Goal: Find specific page/section: Find specific page/section

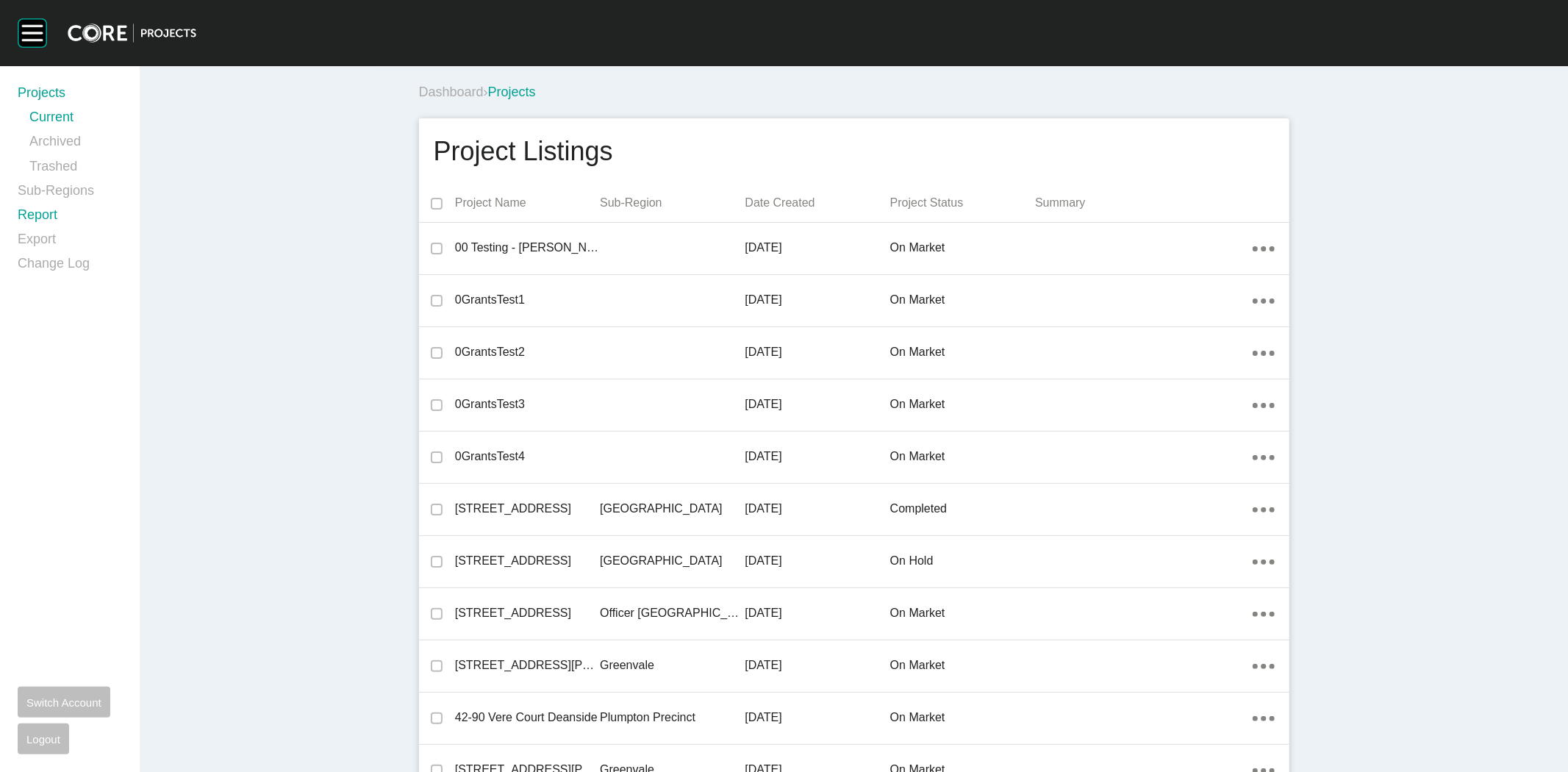
click at [32, 216] on link "Report" at bounding box center [70, 217] width 105 height 24
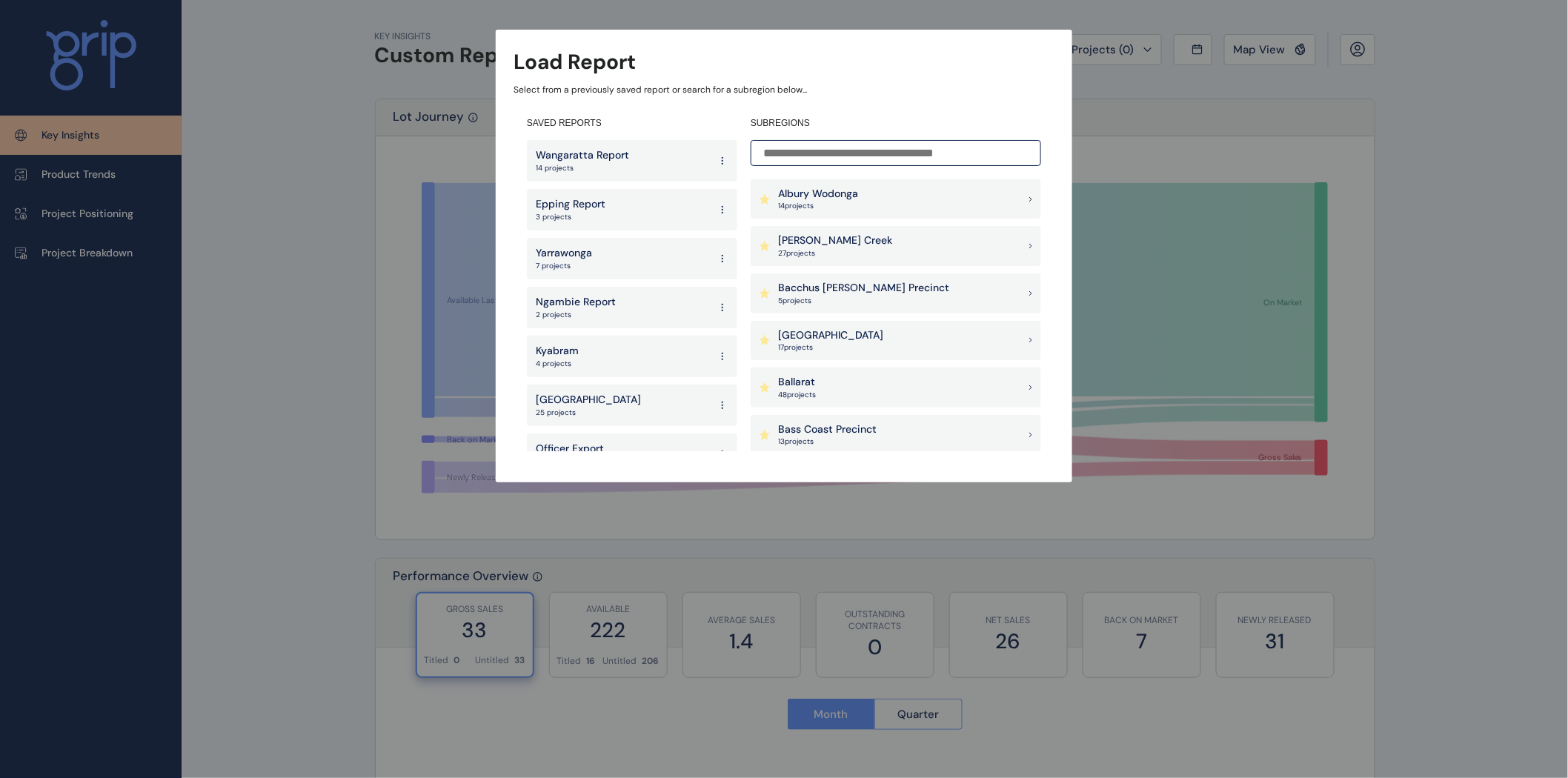
click at [758, 153] on input at bounding box center [896, 153] width 291 height 26
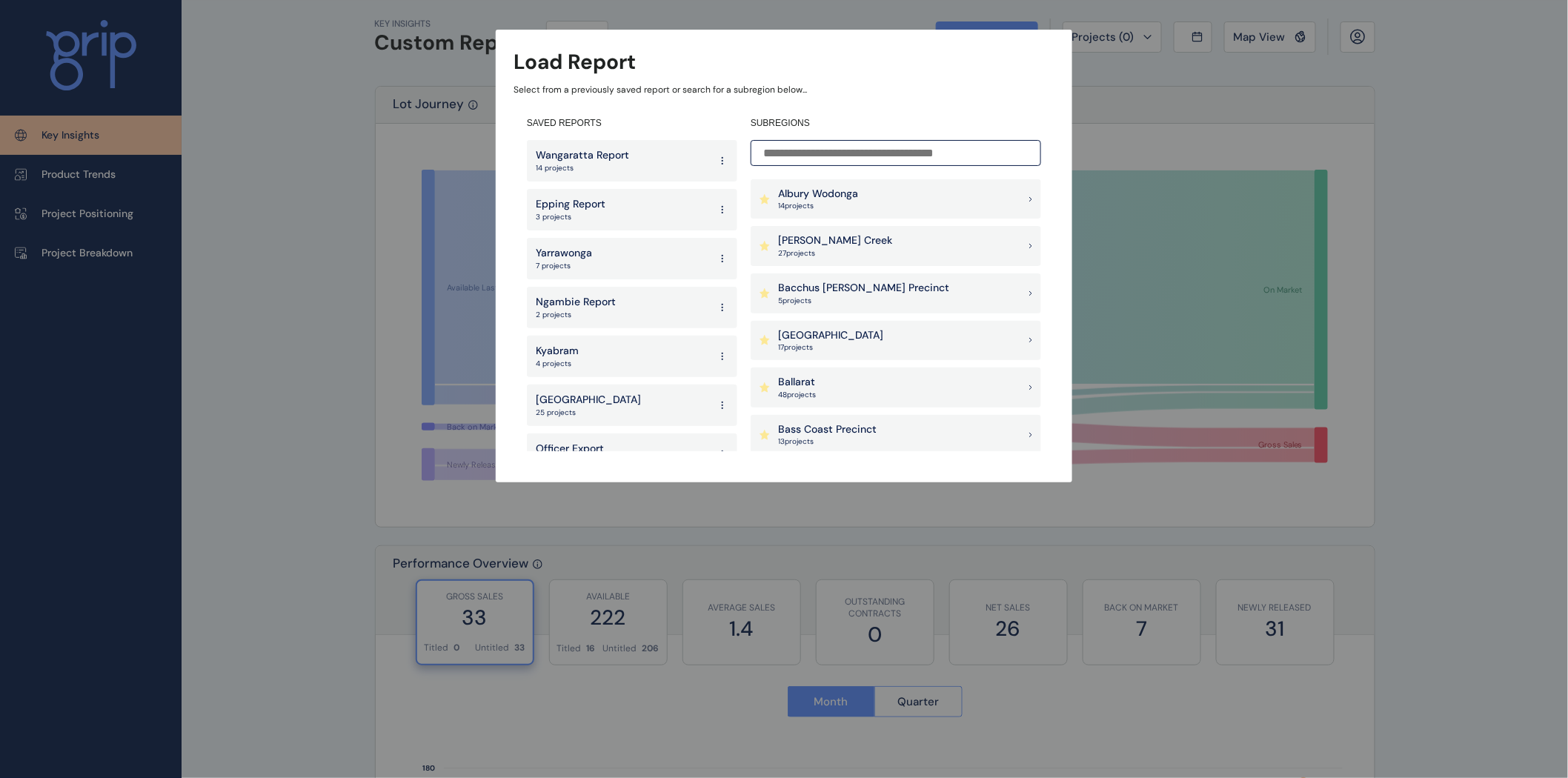
scroll to position [24, 0]
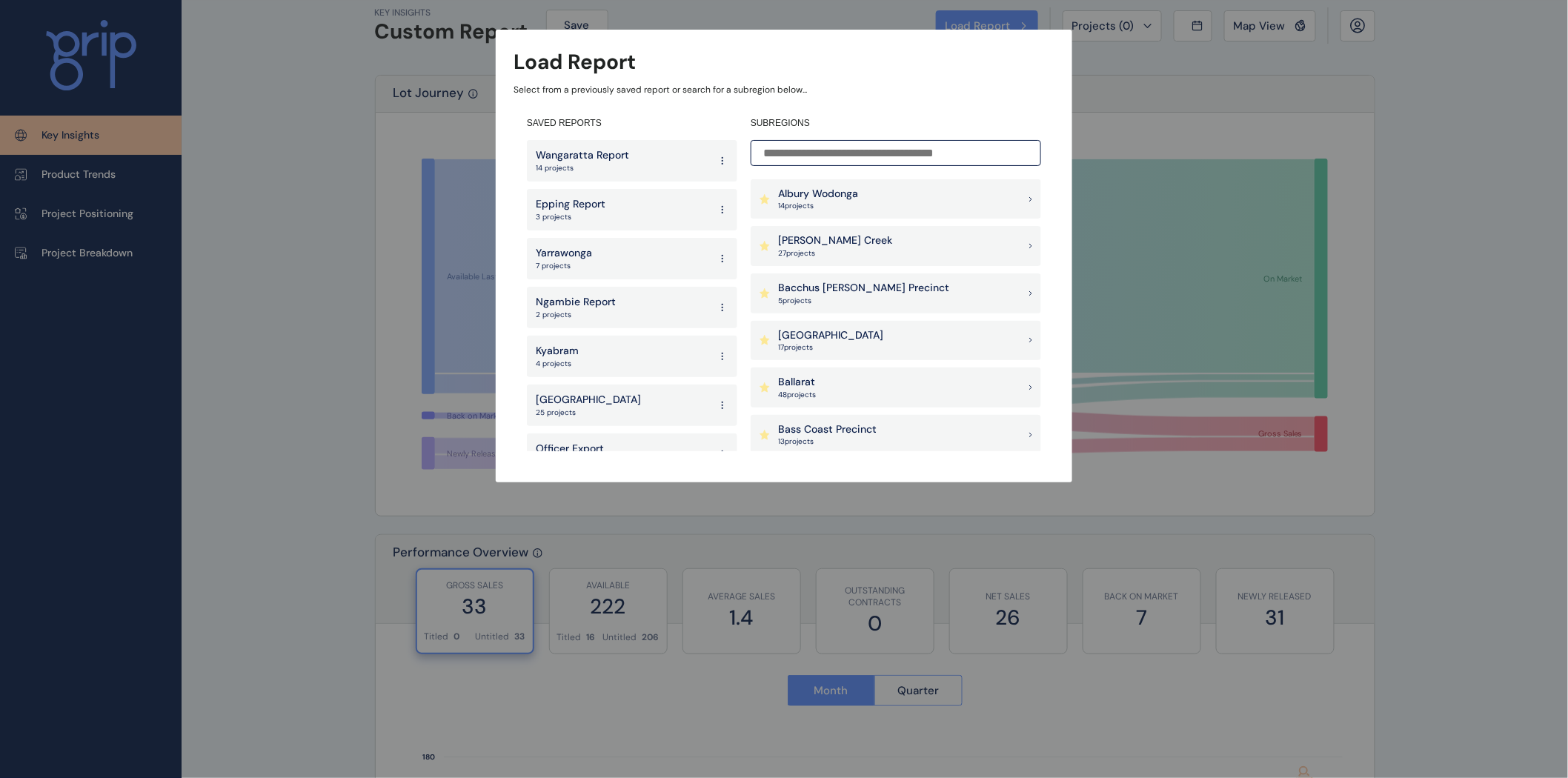
click at [877, 246] on div "[PERSON_NAME] Creek 27 project s" at bounding box center [896, 246] width 291 height 40
